Goal: Task Accomplishment & Management: Manage account settings

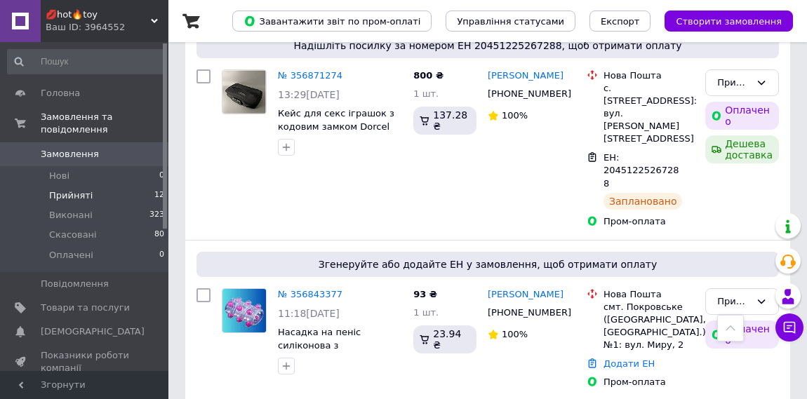
scroll to position [282, 0]
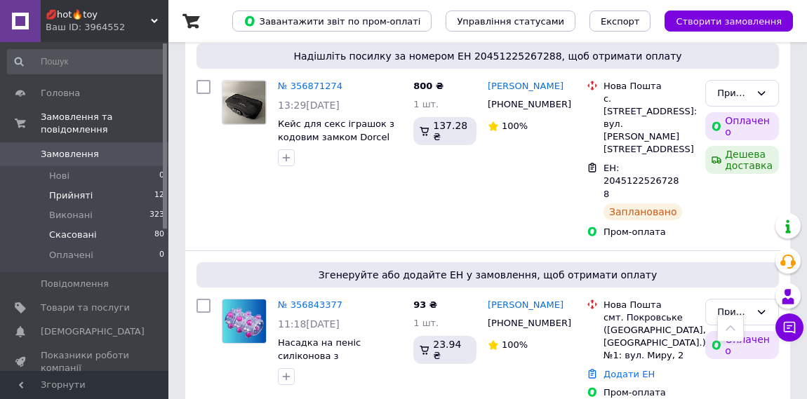
click at [88, 234] on span "Скасовані" at bounding box center [73, 235] width 48 height 13
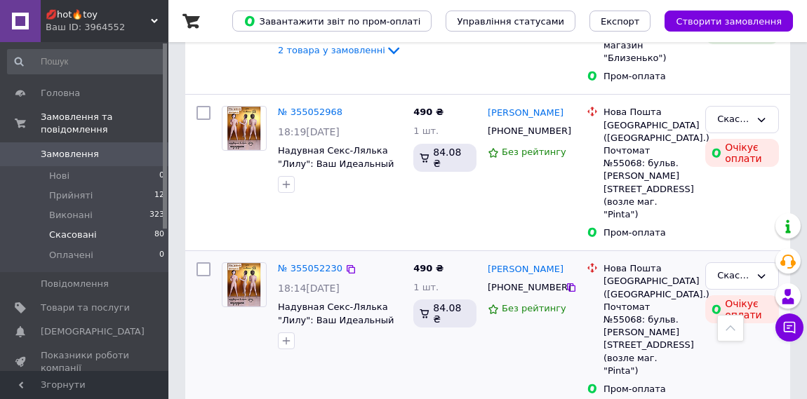
scroll to position [2169, 0]
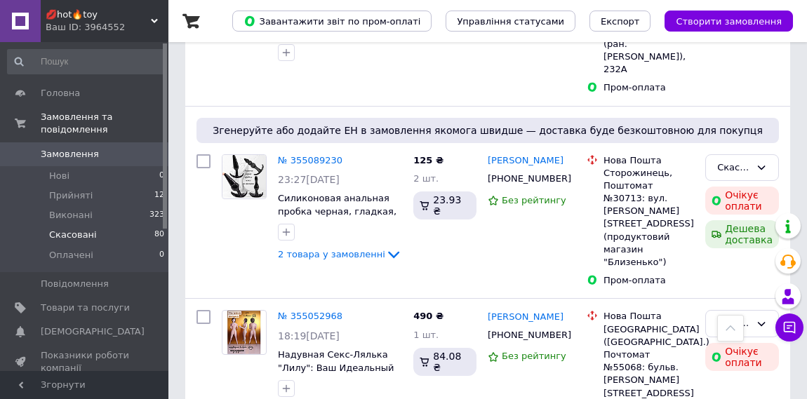
click at [86, 234] on span "Скасовані" at bounding box center [73, 235] width 48 height 13
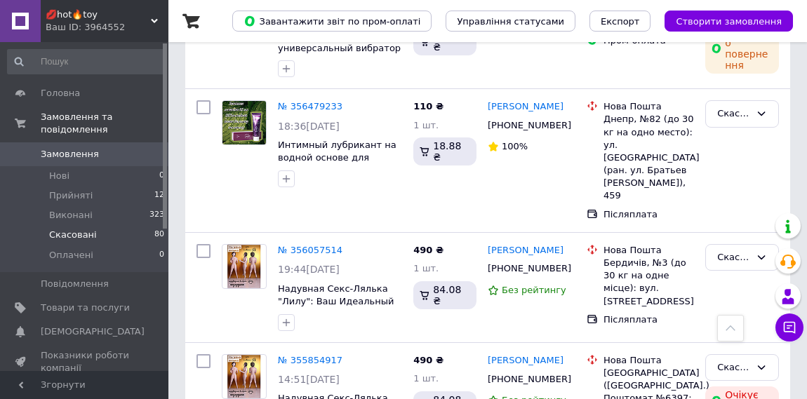
scroll to position [511, 0]
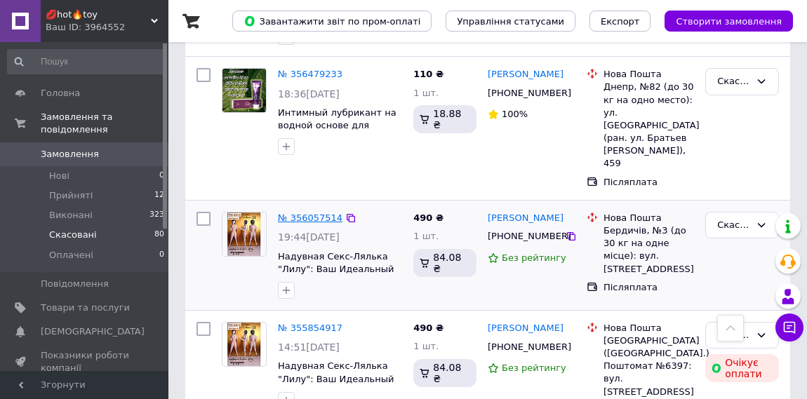
click at [296, 213] on link "№ 356057514" at bounding box center [310, 218] width 65 height 11
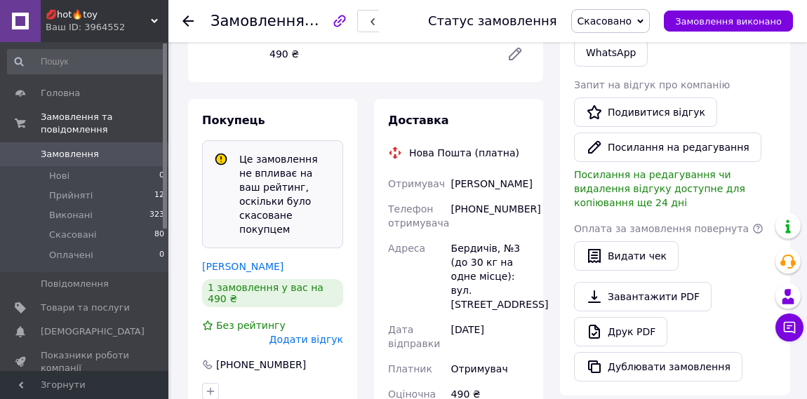
scroll to position [359, 0]
click at [183, 22] on icon at bounding box center [188, 20] width 11 height 11
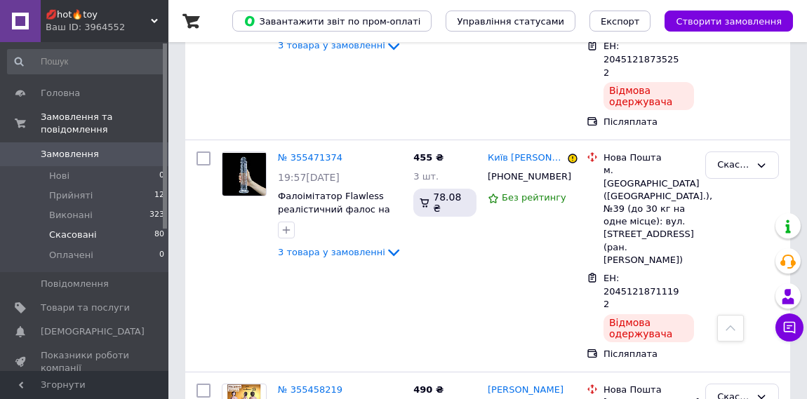
scroll to position [1097, 0]
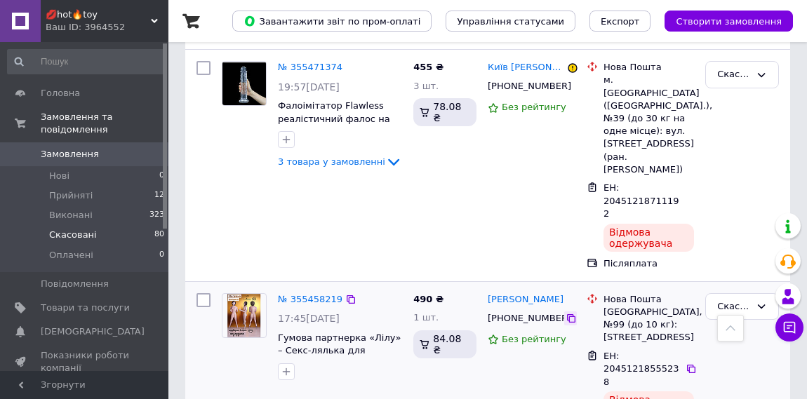
click at [566, 313] on icon at bounding box center [571, 318] width 11 height 11
click at [691, 364] on icon at bounding box center [691, 369] width 11 height 11
click at [87, 192] on span "Прийняті" at bounding box center [71, 196] width 44 height 13
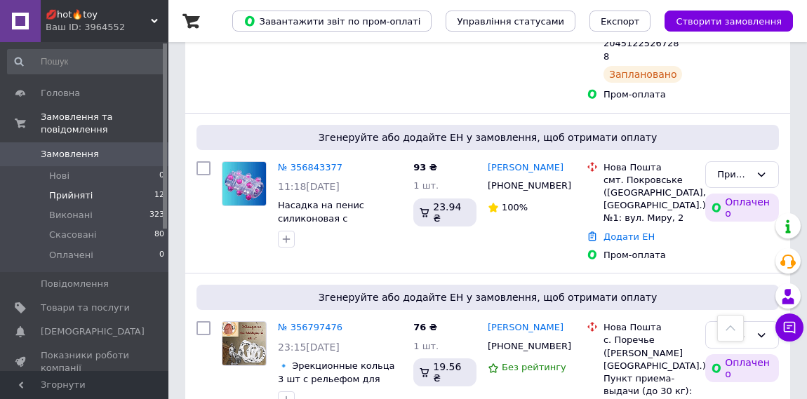
scroll to position [419, 0]
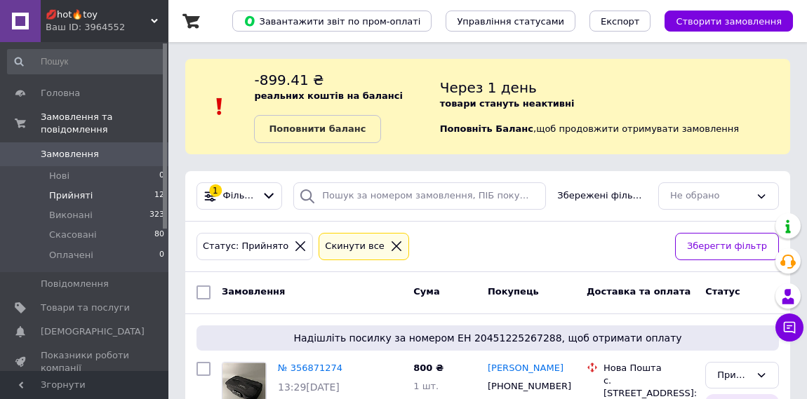
click at [79, 199] on span "Прийняті" at bounding box center [71, 196] width 44 height 13
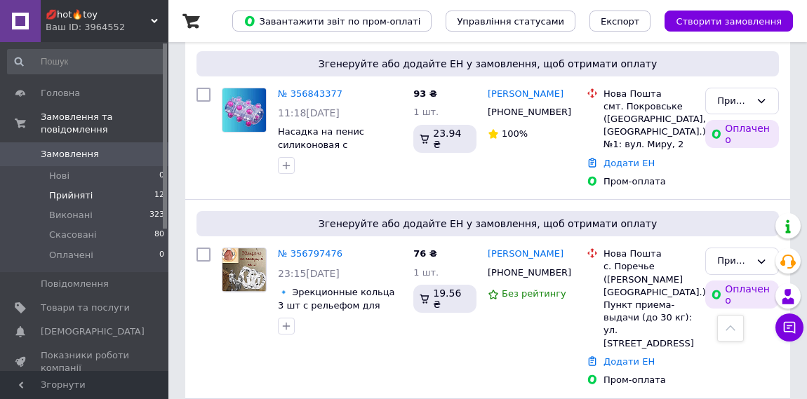
scroll to position [484, 0]
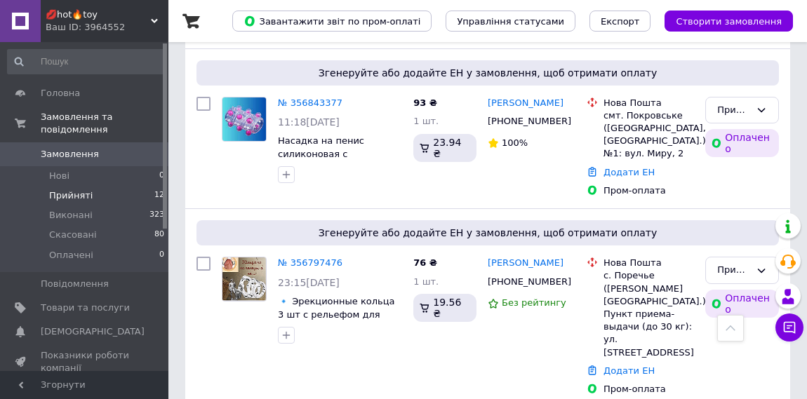
click at [307, 98] on link "№ 356843377" at bounding box center [310, 103] width 65 height 11
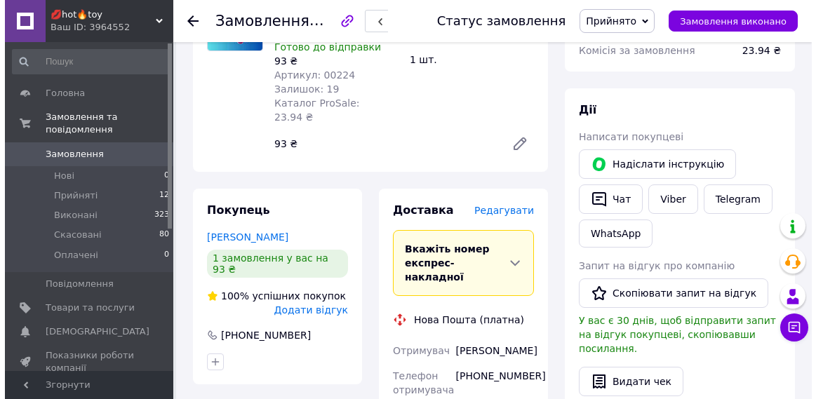
scroll to position [674, 0]
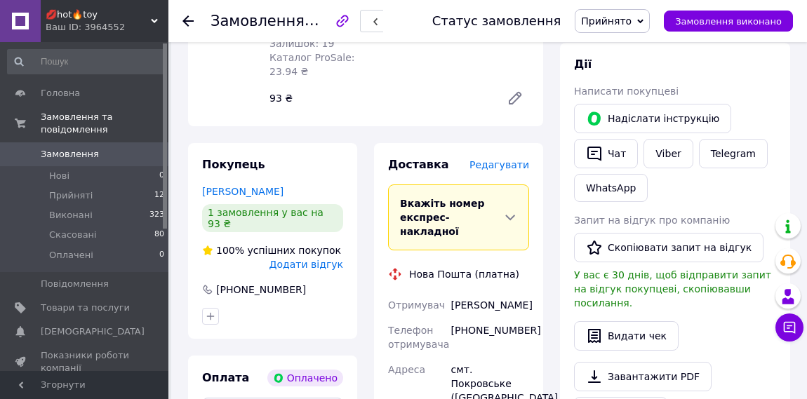
click at [505, 159] on span "Редагувати" at bounding box center [500, 164] width 60 height 11
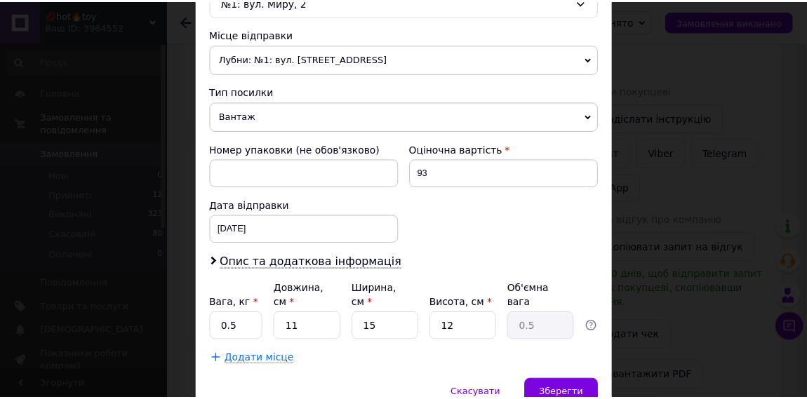
scroll to position [545, 0]
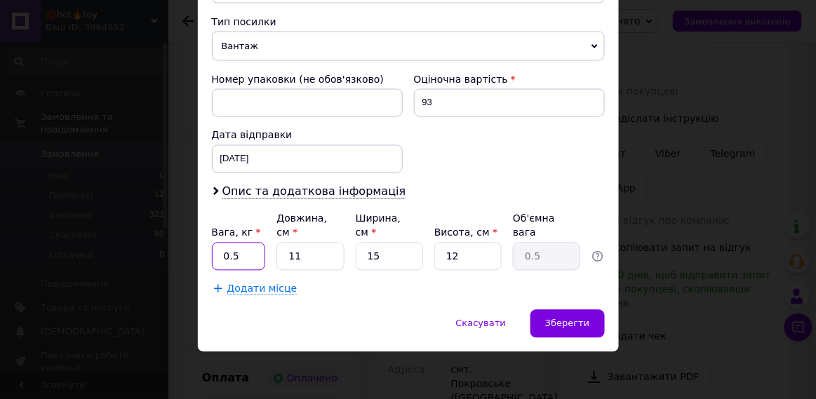
click at [254, 255] on input "0.5" at bounding box center [239, 257] width 54 height 28
type input "0.9"
click at [319, 251] on input "11" at bounding box center [310, 257] width 67 height 28
type input "1"
type input "0.1"
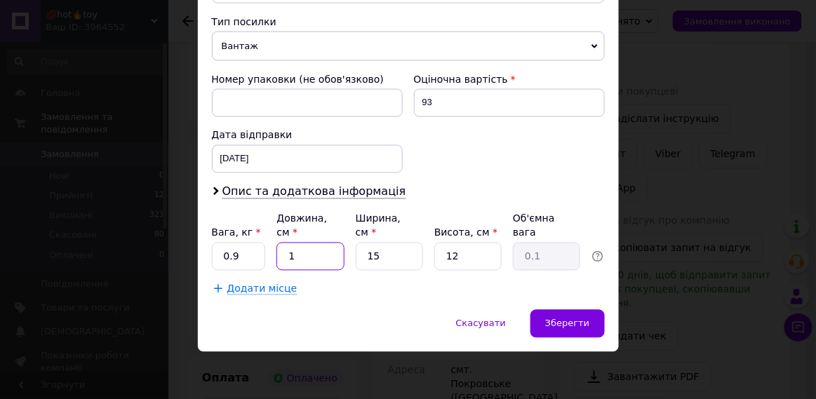
type input "1"
click at [394, 258] on input "15" at bounding box center [389, 257] width 67 height 28
type input "1"
click at [474, 259] on input "12" at bounding box center [468, 257] width 67 height 28
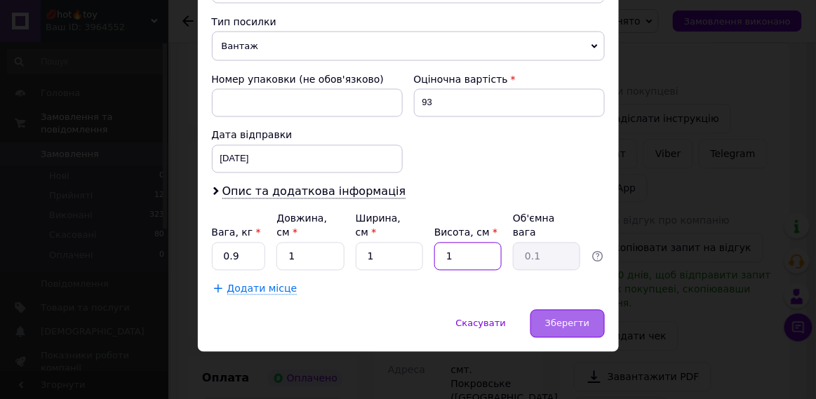
type input "1"
click at [592, 330] on div "Зберегти" at bounding box center [568, 324] width 74 height 28
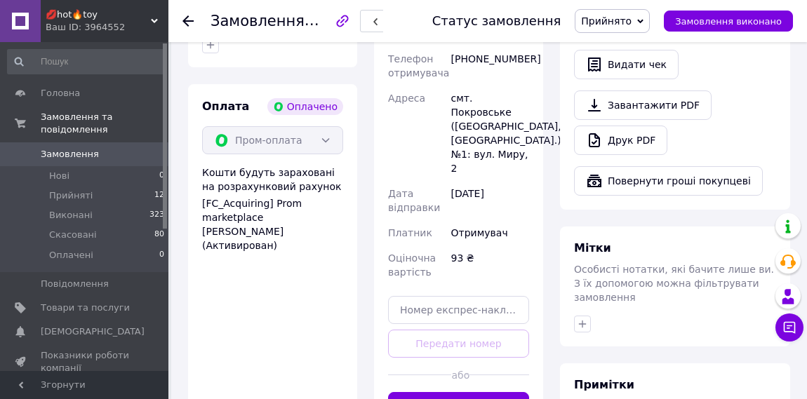
scroll to position [1035, 0]
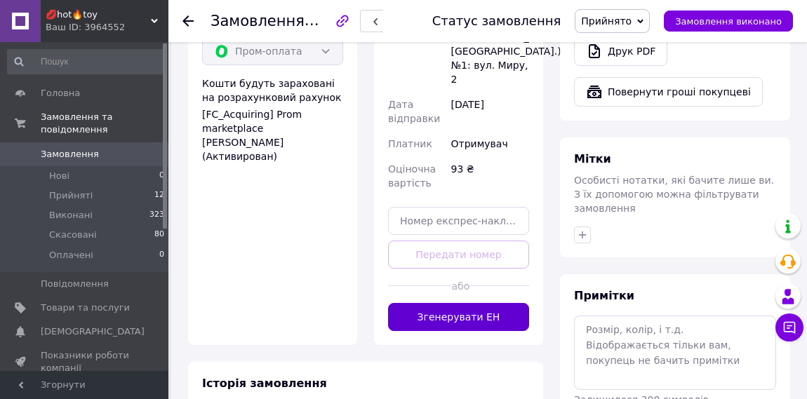
click at [475, 303] on button "Згенерувати ЕН" at bounding box center [458, 317] width 141 height 28
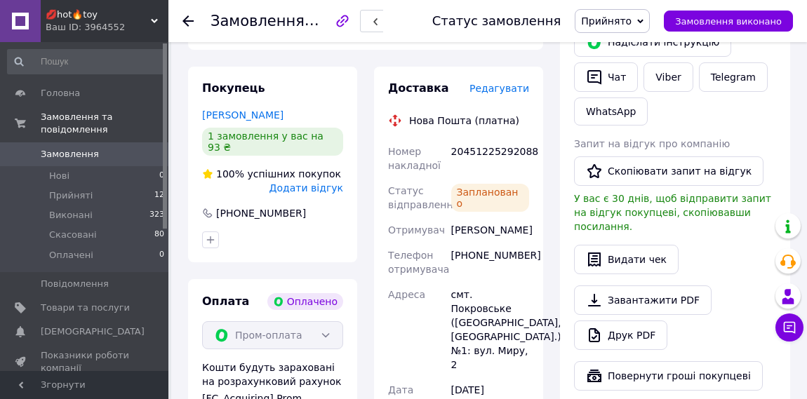
scroll to position [728, 0]
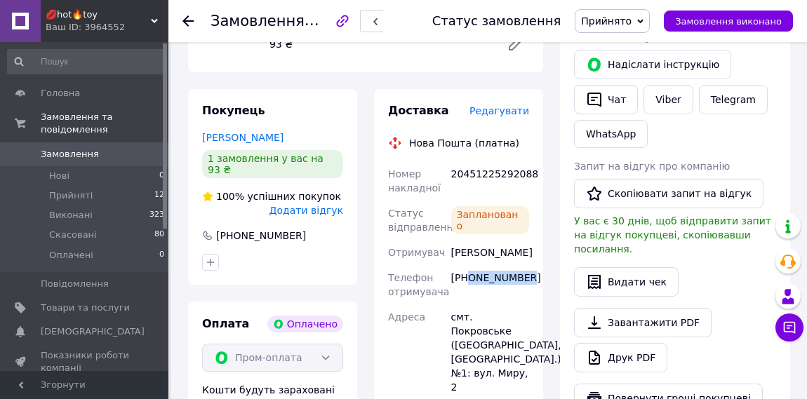
drag, startPoint x: 470, startPoint y: 251, endPoint x: 543, endPoint y: 251, distance: 73.0
click at [543, 251] on div "Доставка Редагувати Нова Пошта (платна) Номер накладної 20451225292088 Статус в…" at bounding box center [458, 343] width 169 height 508
copy div "0999509367"
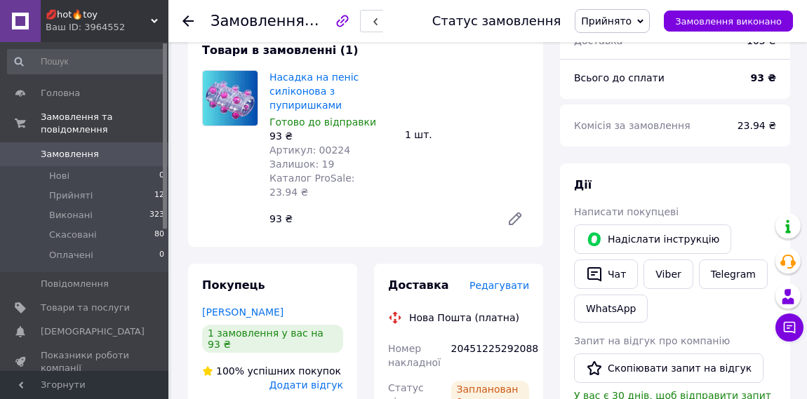
scroll to position [543, 0]
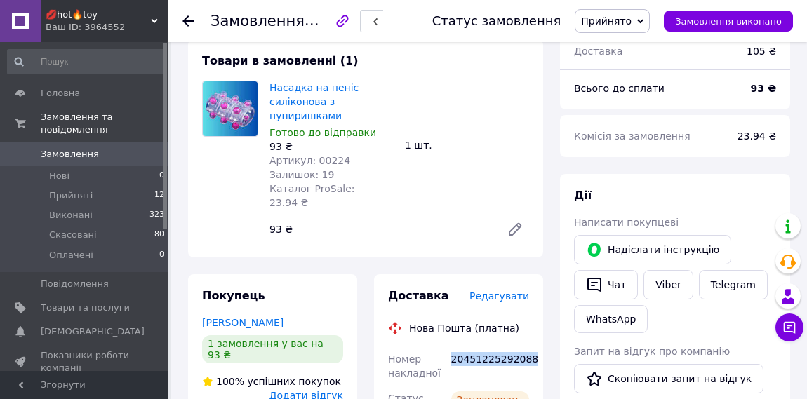
drag, startPoint x: 452, startPoint y: 319, endPoint x: 535, endPoint y: 320, distance: 82.8
copy div "20451225292088"
click at [129, 183] on li "Нові 0" at bounding box center [86, 176] width 173 height 20
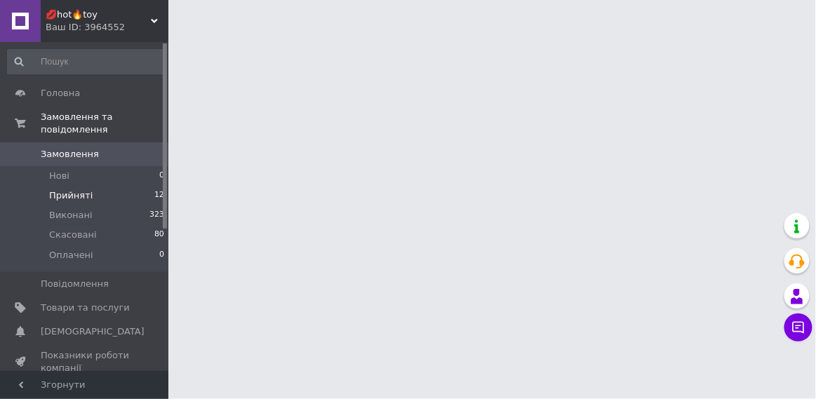
click at [72, 194] on span "Прийняті" at bounding box center [71, 196] width 44 height 13
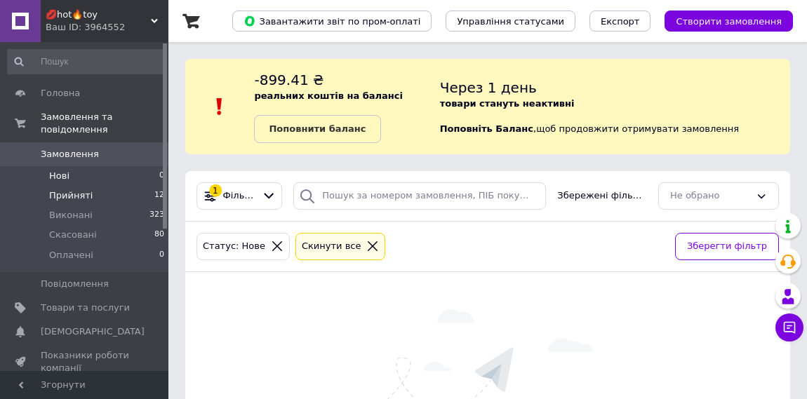
click at [79, 198] on span "Прийняті" at bounding box center [71, 196] width 44 height 13
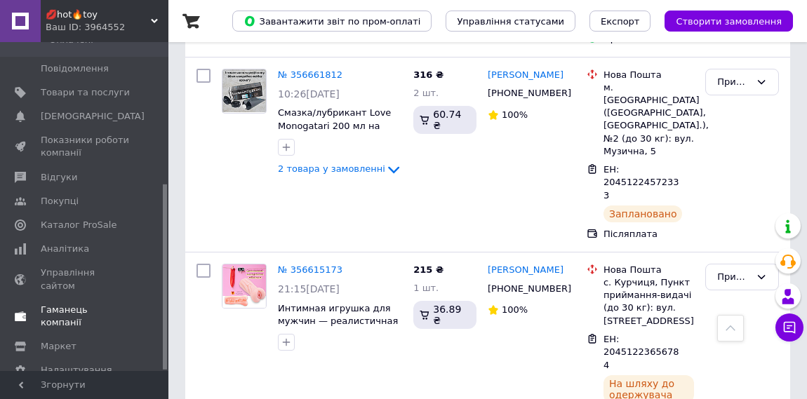
scroll to position [251, 0]
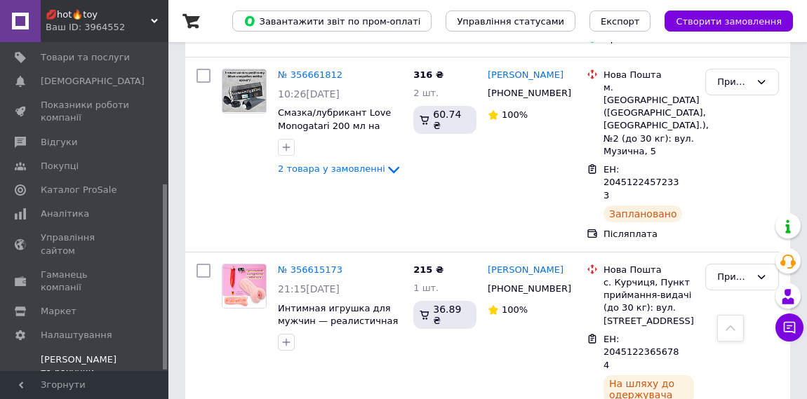
click at [73, 379] on div "Prom мікс 1000 (3 місяці)" at bounding box center [85, 391] width 89 height 25
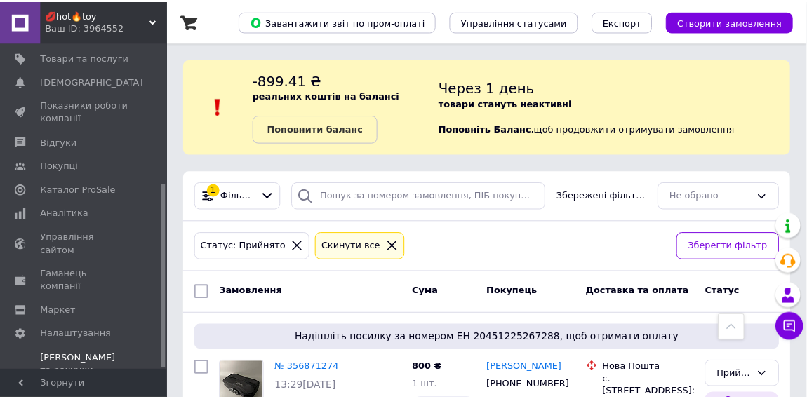
scroll to position [193, 0]
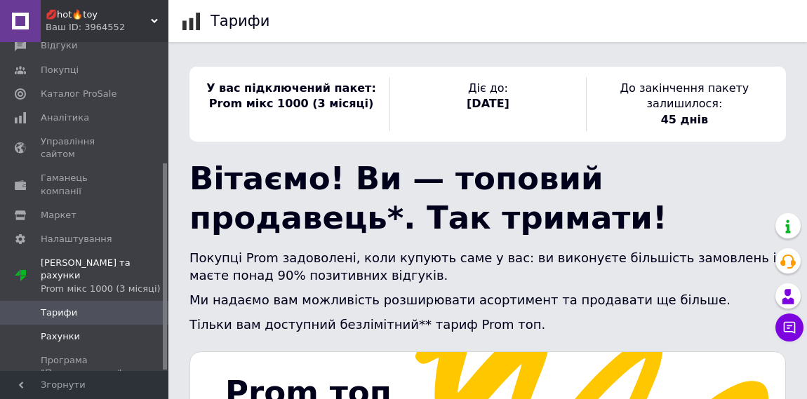
click at [76, 331] on span "Рахунки" at bounding box center [60, 337] width 39 height 13
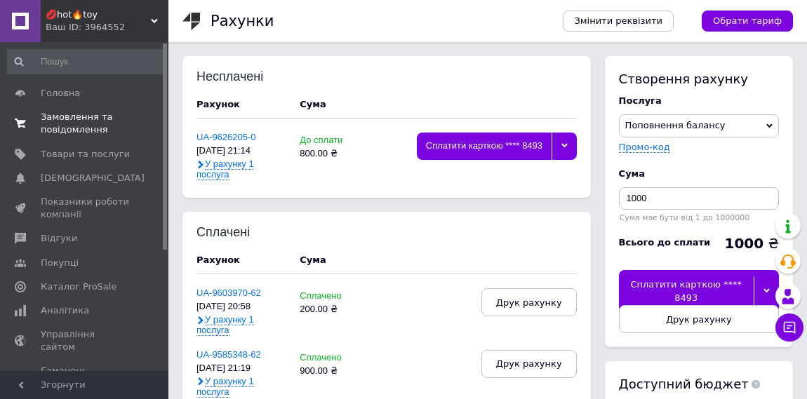
click at [75, 123] on span "Замовлення та повідомлення" at bounding box center [85, 123] width 89 height 25
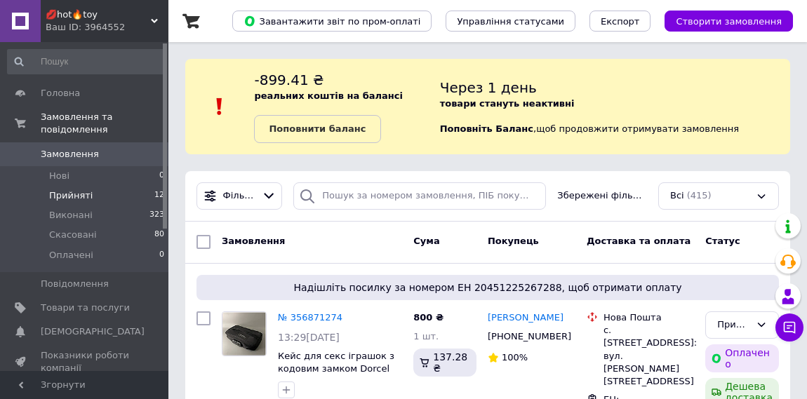
click at [93, 197] on li "Прийняті 12" at bounding box center [86, 196] width 173 height 20
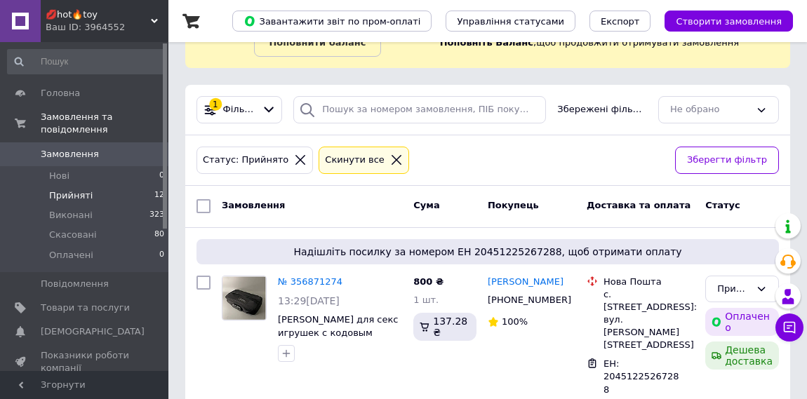
scroll to position [87, 0]
click at [53, 191] on span "Прийняті" at bounding box center [71, 196] width 44 height 13
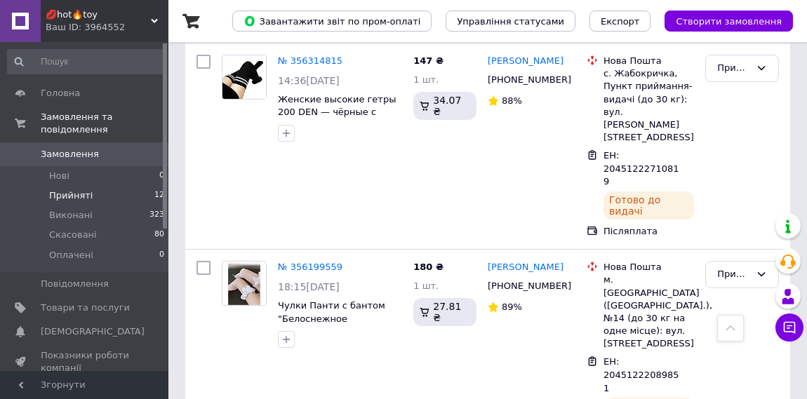
scroll to position [1843, 0]
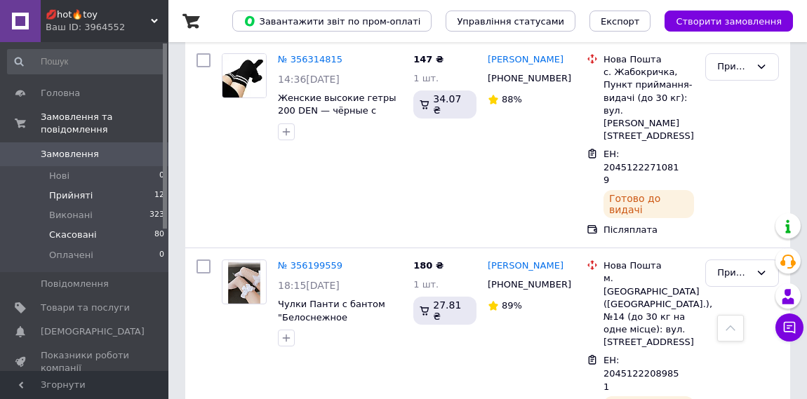
click at [65, 240] on span "Скасовані" at bounding box center [73, 235] width 48 height 13
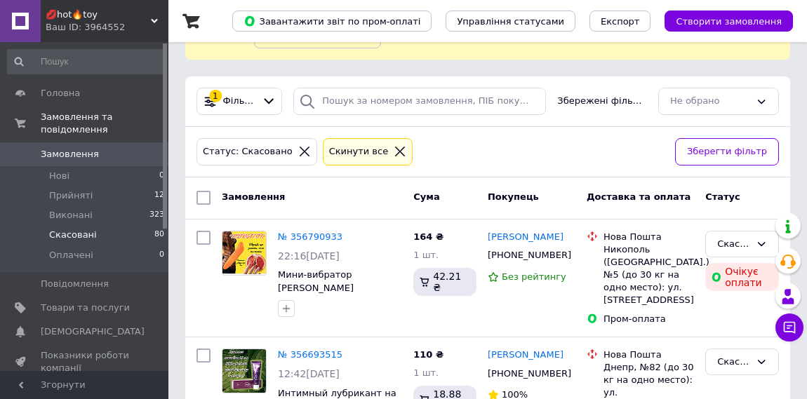
scroll to position [95, 0]
click at [84, 197] on span "Прийняті" at bounding box center [71, 196] width 44 height 13
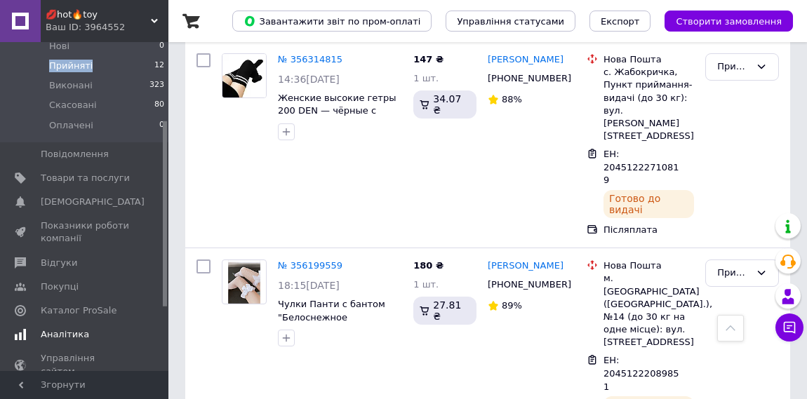
scroll to position [138, 0]
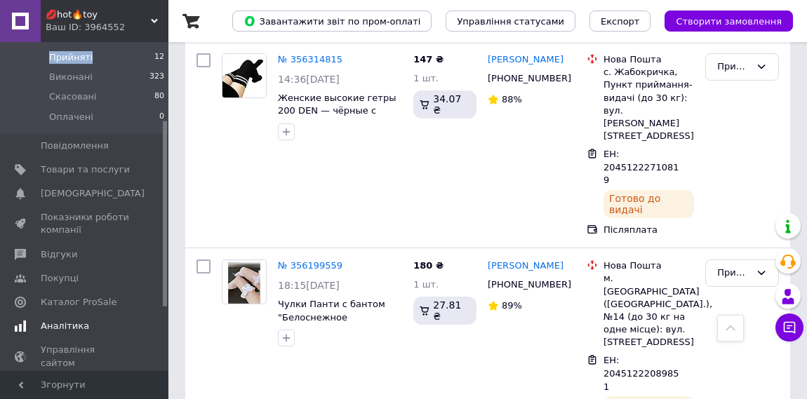
click at [74, 321] on span "Аналітика" at bounding box center [65, 326] width 48 height 13
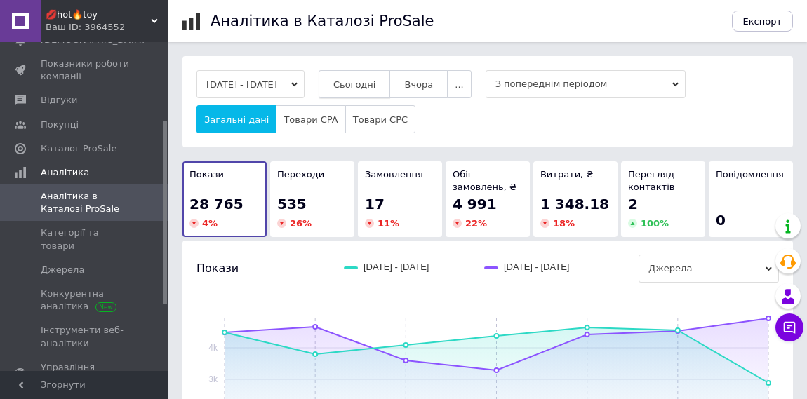
click at [376, 85] on span "Сьогодні" at bounding box center [354, 84] width 43 height 11
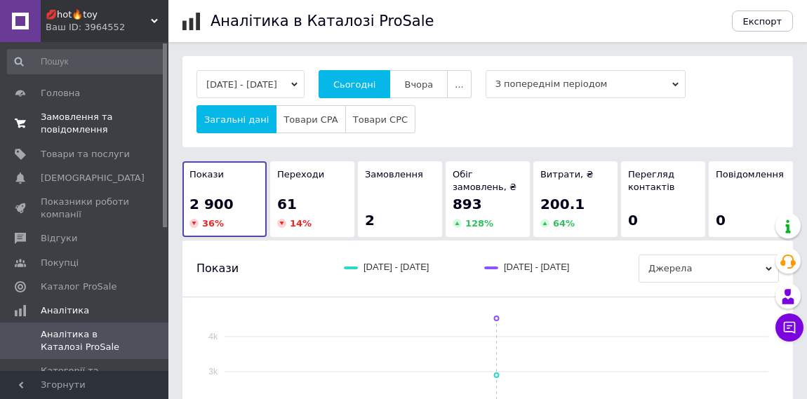
click at [68, 134] on span "Замовлення та повідомлення" at bounding box center [85, 123] width 89 height 25
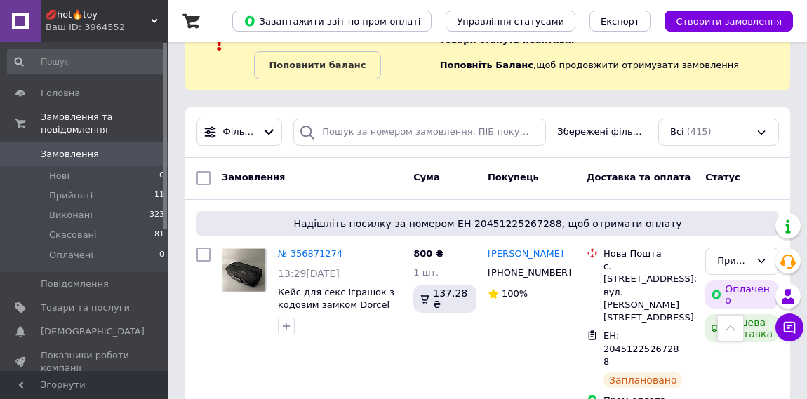
scroll to position [62, 0]
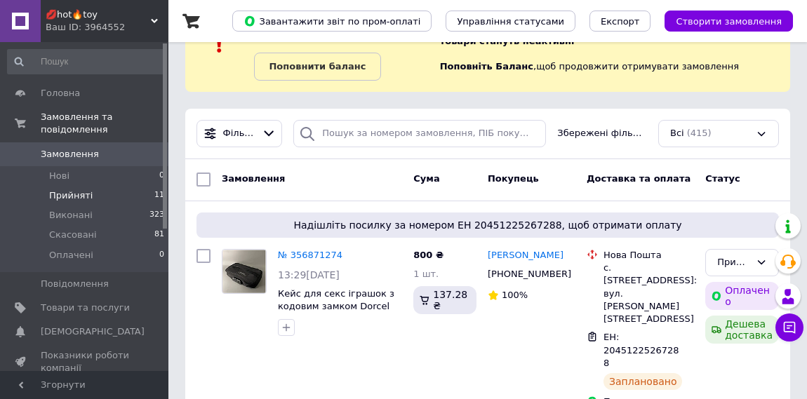
click at [87, 201] on span "Прийняті" at bounding box center [71, 196] width 44 height 13
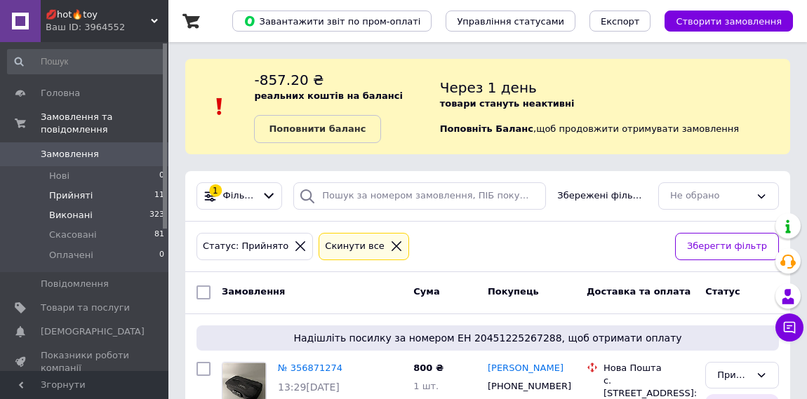
click at [81, 218] on span "Виконані" at bounding box center [71, 215] width 44 height 13
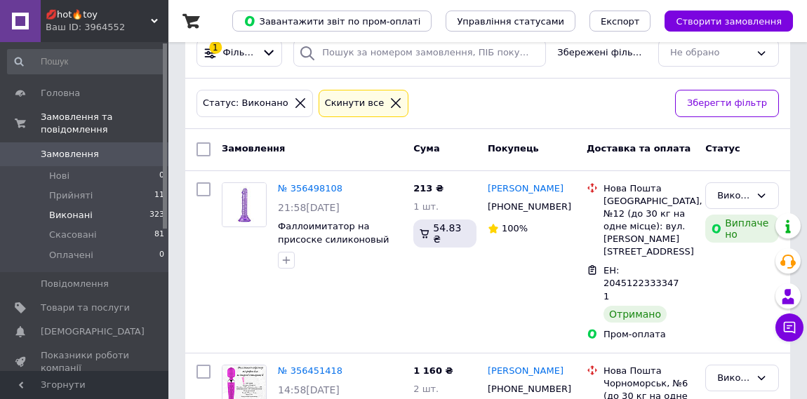
scroll to position [208, 0]
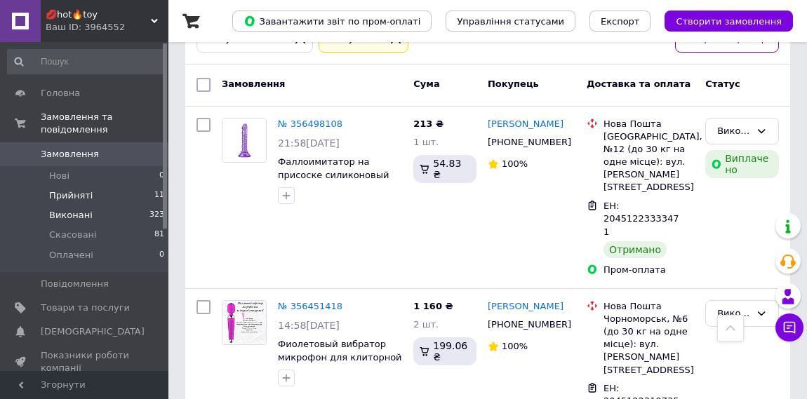
click at [66, 201] on span "Прийняті" at bounding box center [71, 196] width 44 height 13
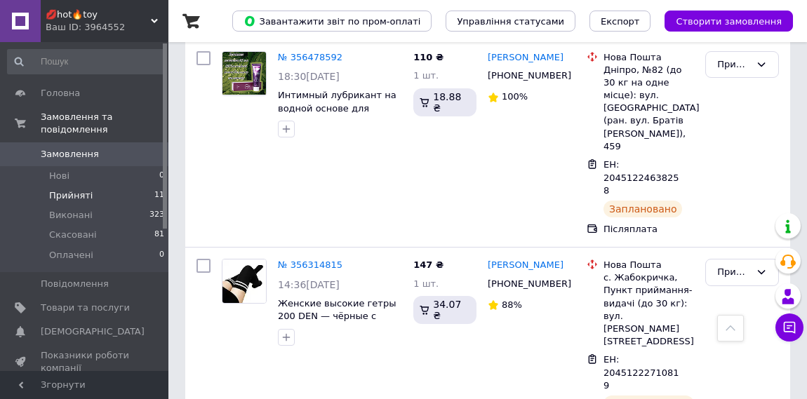
scroll to position [1843, 0]
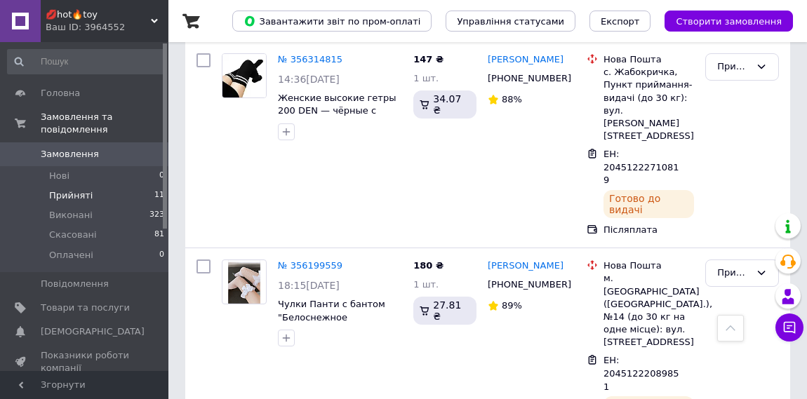
click at [79, 193] on span "Прийняті" at bounding box center [71, 196] width 44 height 13
click at [786, 332] on icon at bounding box center [790, 328] width 14 height 14
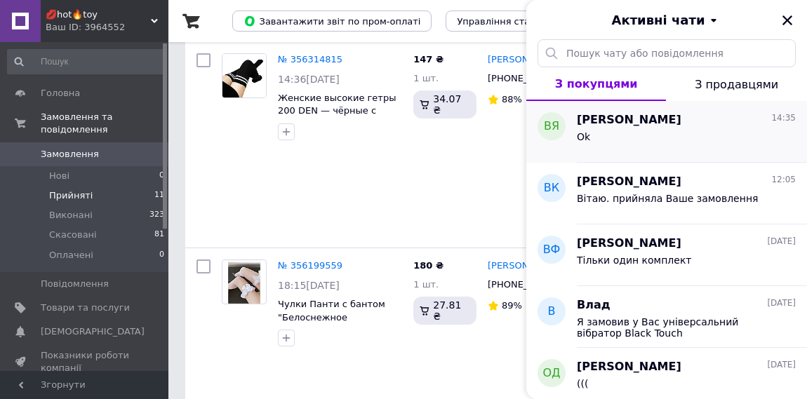
click at [705, 149] on div "Ok" at bounding box center [686, 139] width 219 height 22
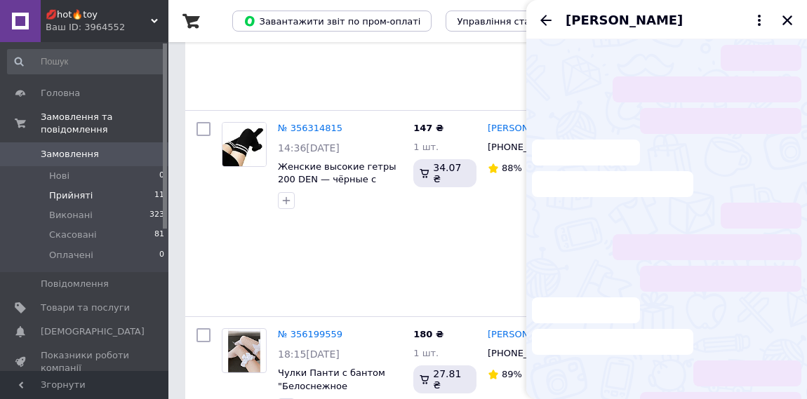
scroll to position [1722, 0]
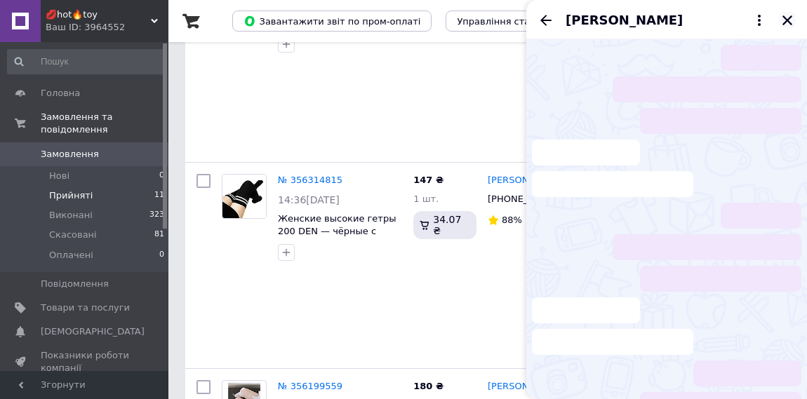
click at [790, 25] on icon "Закрити" at bounding box center [787, 20] width 13 height 13
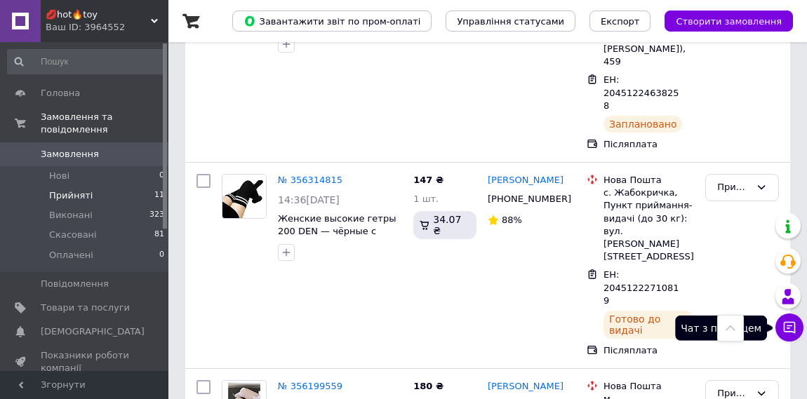
click at [793, 329] on icon at bounding box center [790, 328] width 14 height 14
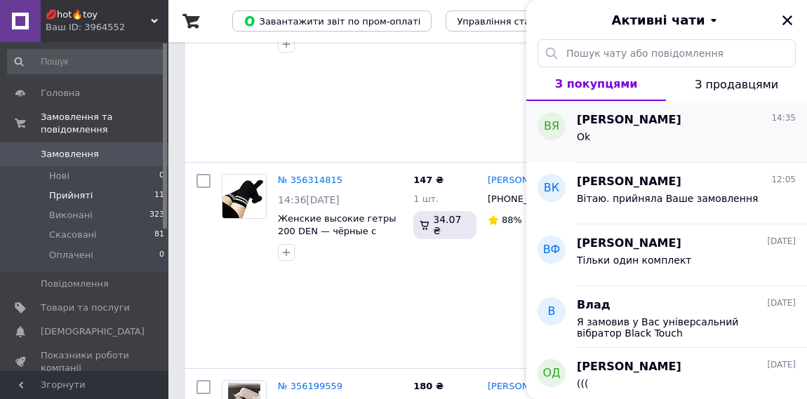
click at [686, 144] on div "Ok" at bounding box center [686, 139] width 219 height 22
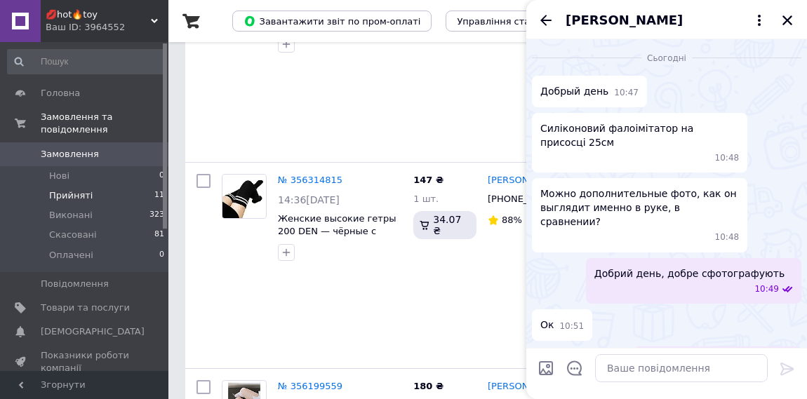
scroll to position [58, 0]
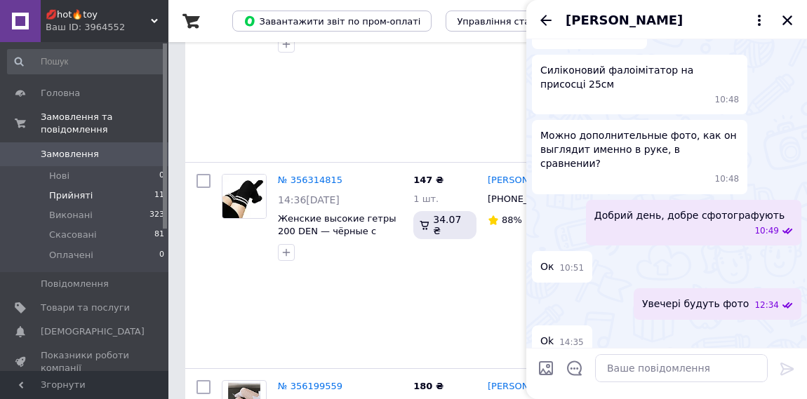
click at [544, 362] on input "Завантажити файли" at bounding box center [546, 368] width 17 height 17
type input "C:\fakepath\зображення_viber_2025-08-12_17-51-45-332.jpg"
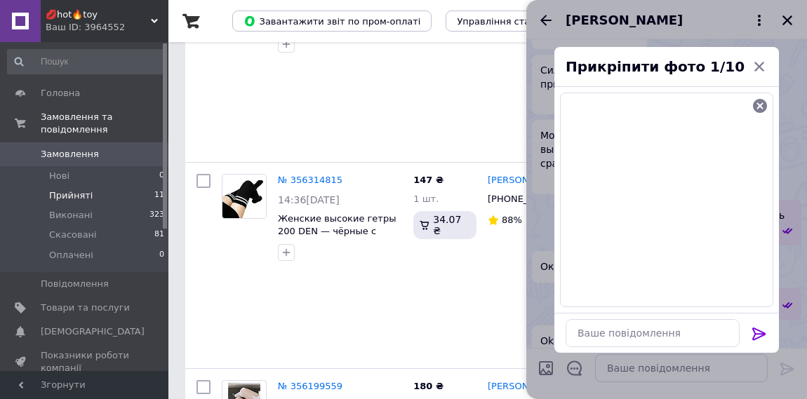
click at [759, 330] on icon at bounding box center [759, 334] width 13 height 13
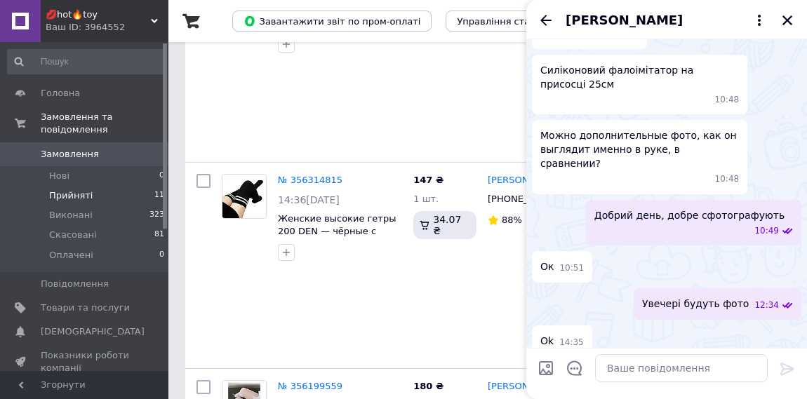
scroll to position [274, 0]
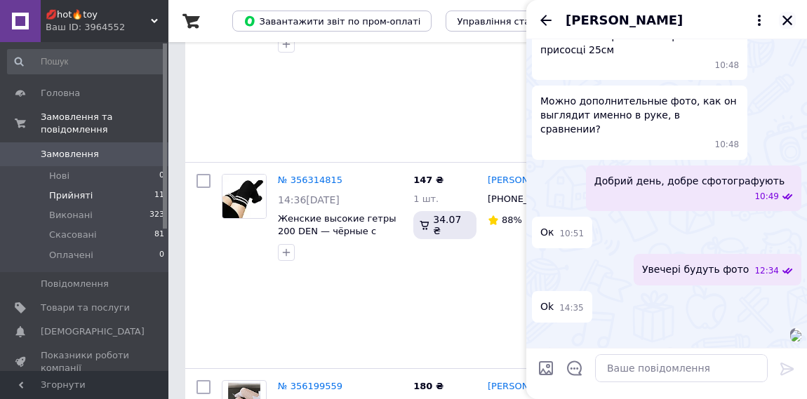
click at [792, 20] on icon "Закрити" at bounding box center [787, 20] width 13 height 13
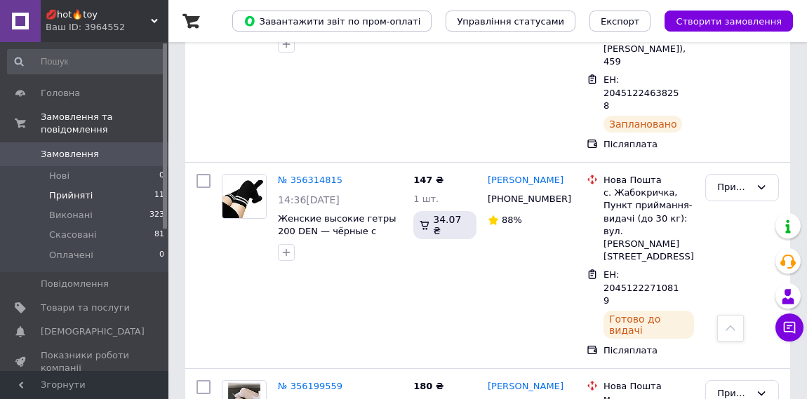
click at [92, 192] on li "Прийняті 11" at bounding box center [86, 196] width 173 height 20
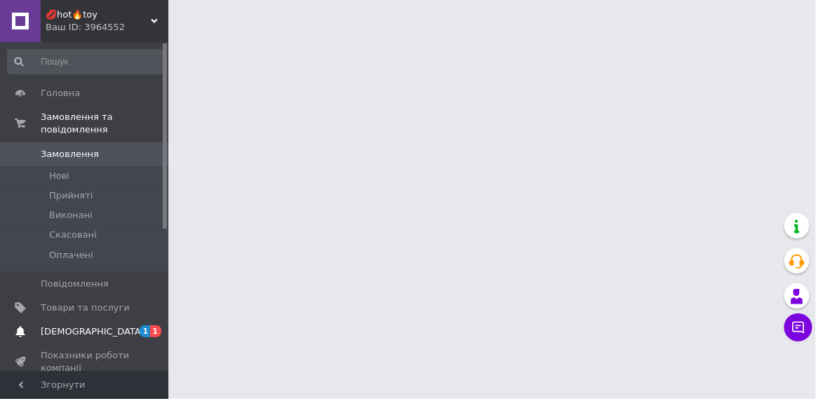
click at [77, 337] on span "[DEMOGRAPHIC_DATA]" at bounding box center [93, 332] width 104 height 13
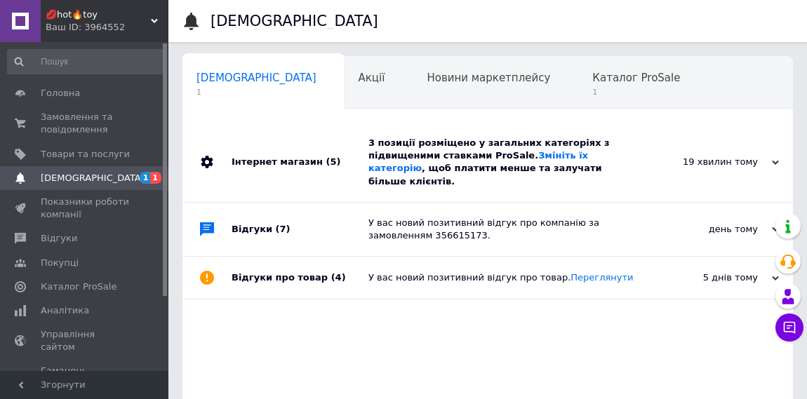
scroll to position [0, 7]
click at [106, 128] on span "Замовлення та повідомлення" at bounding box center [85, 123] width 89 height 25
